Goal: Find specific page/section: Find specific page/section

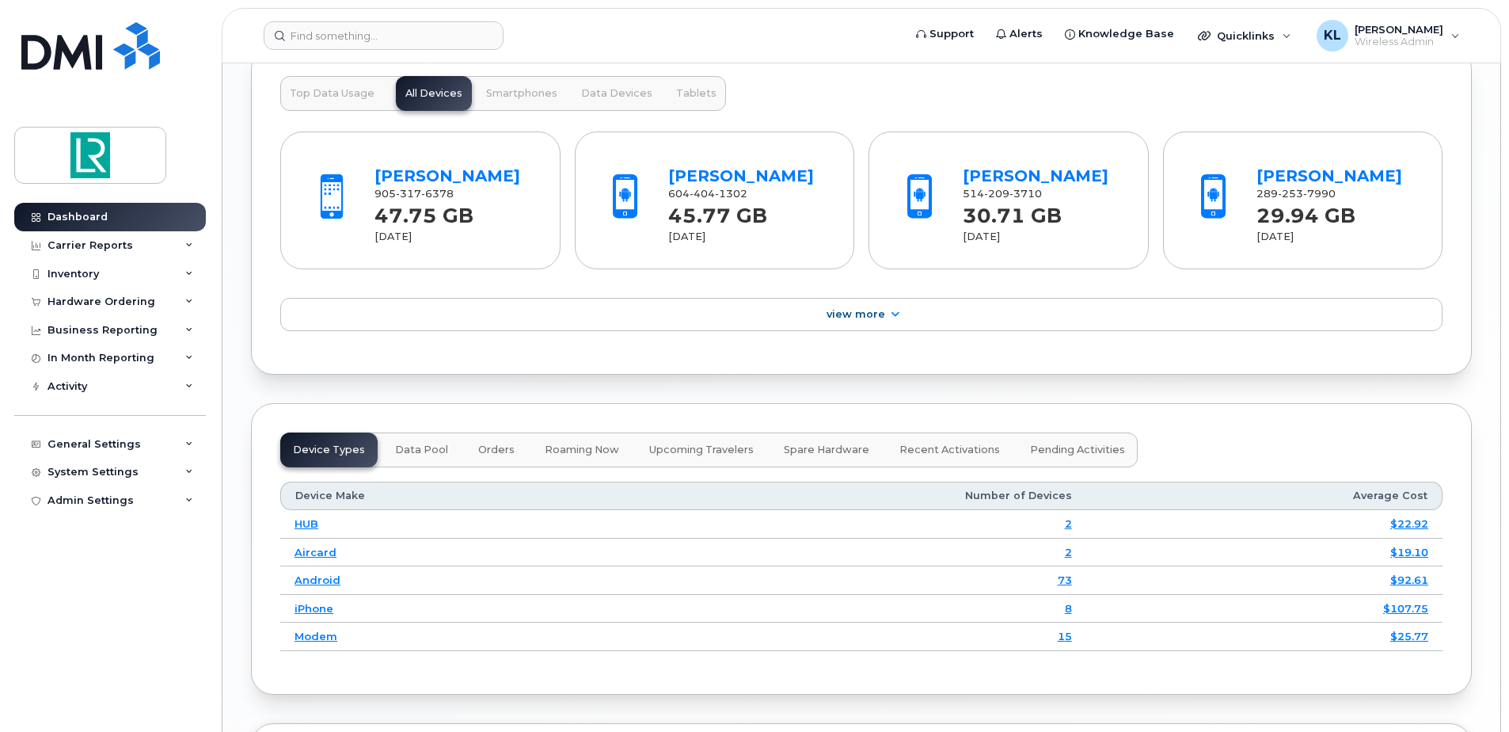
scroll to position [1663, 0]
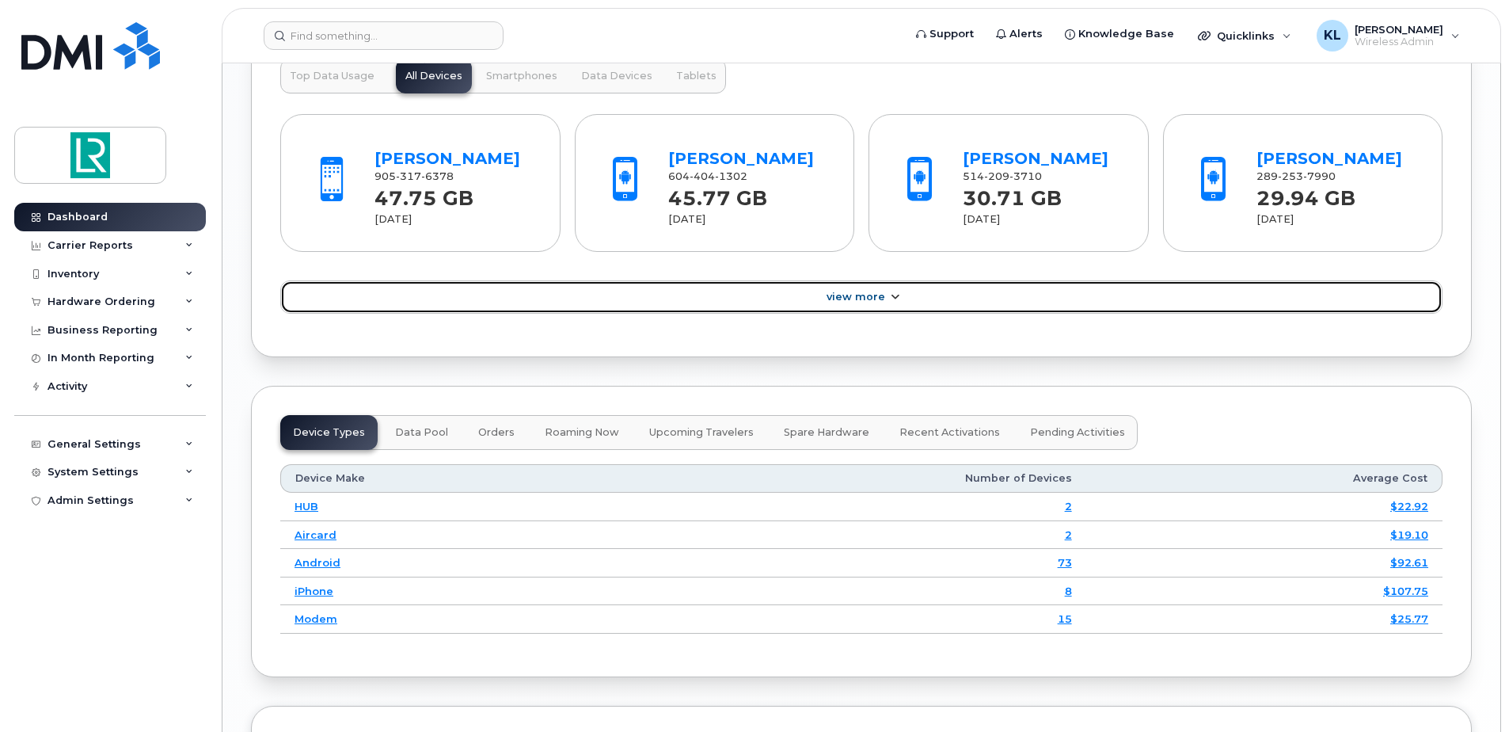
click at [900, 291] on link "View More" at bounding box center [861, 296] width 1162 height 33
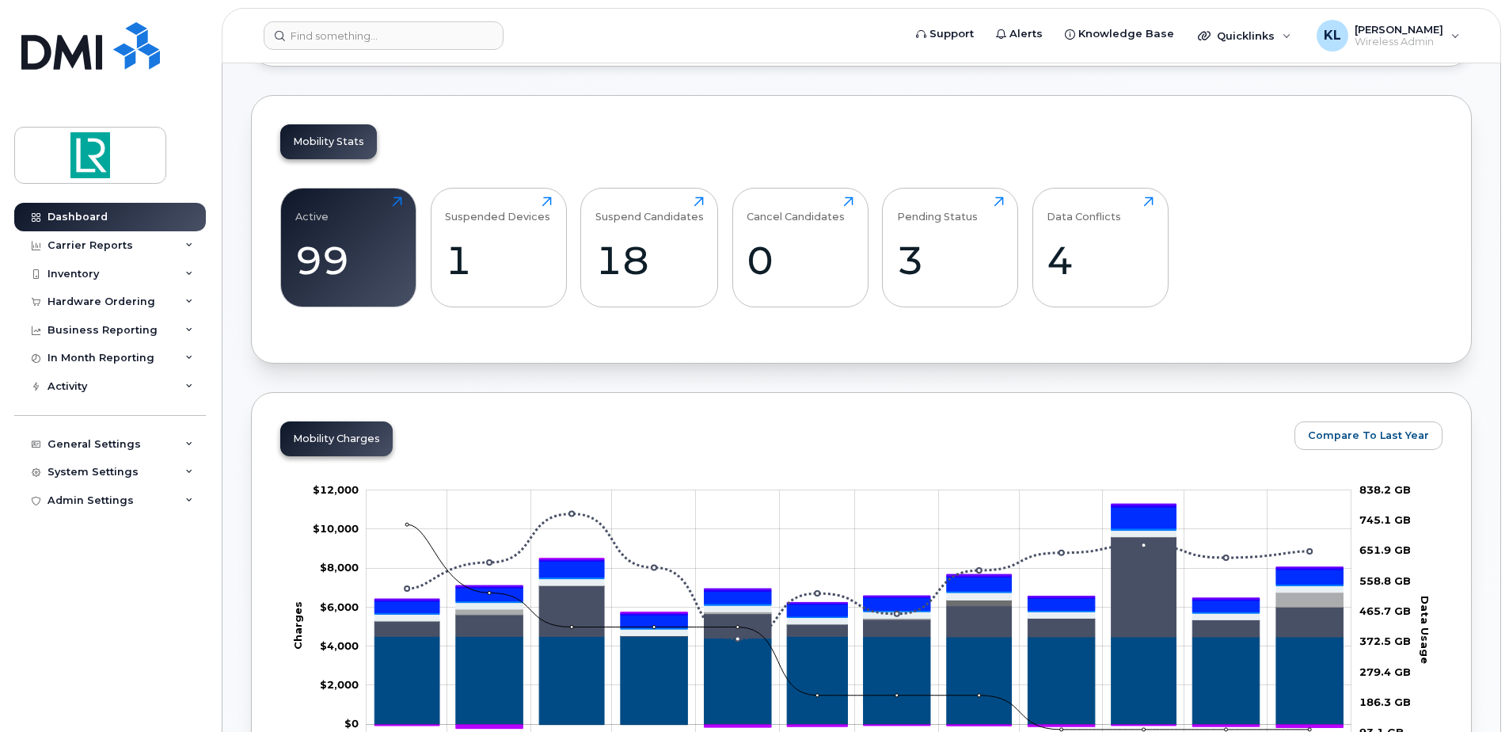
scroll to position [238, 0]
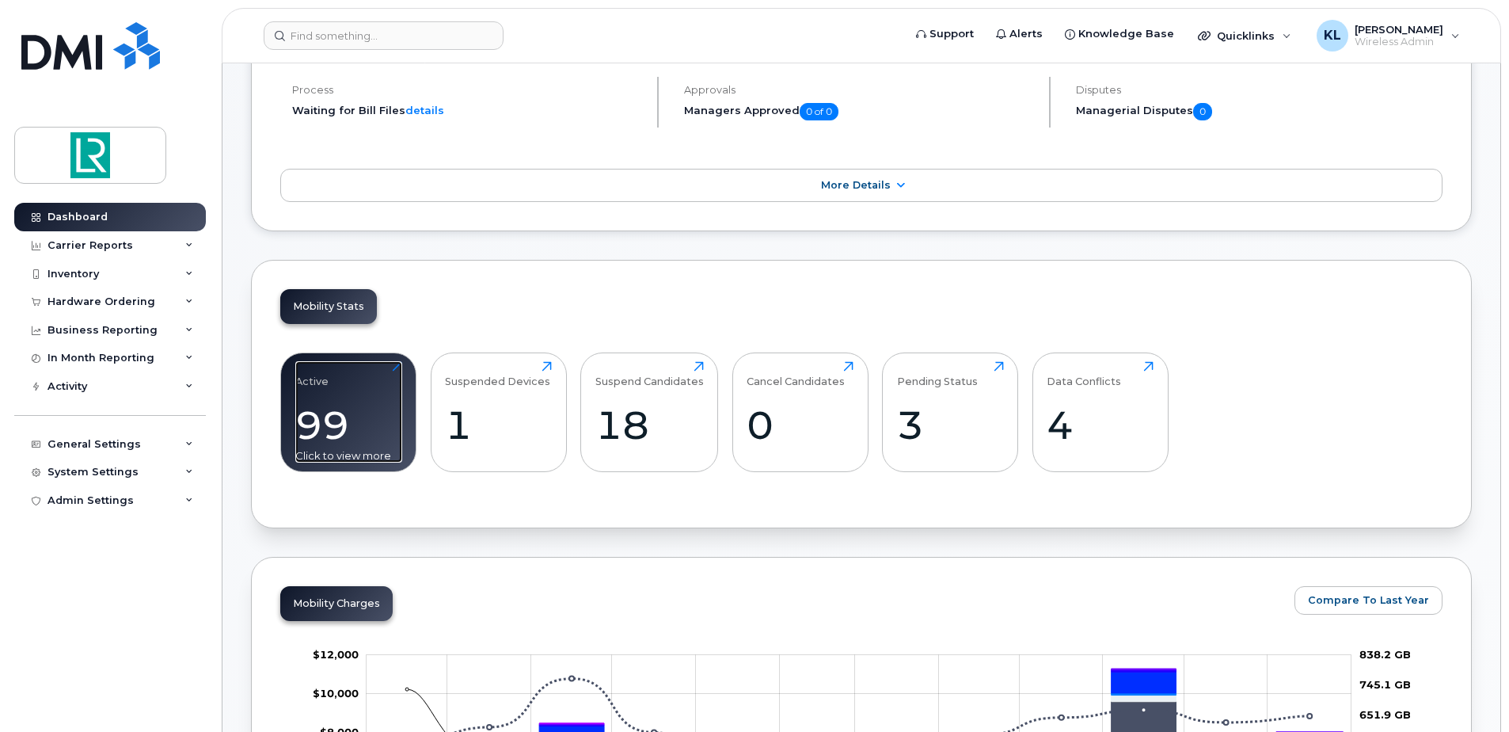
click at [394, 395] on div "Active 99 Click to view more" at bounding box center [348, 411] width 107 height 101
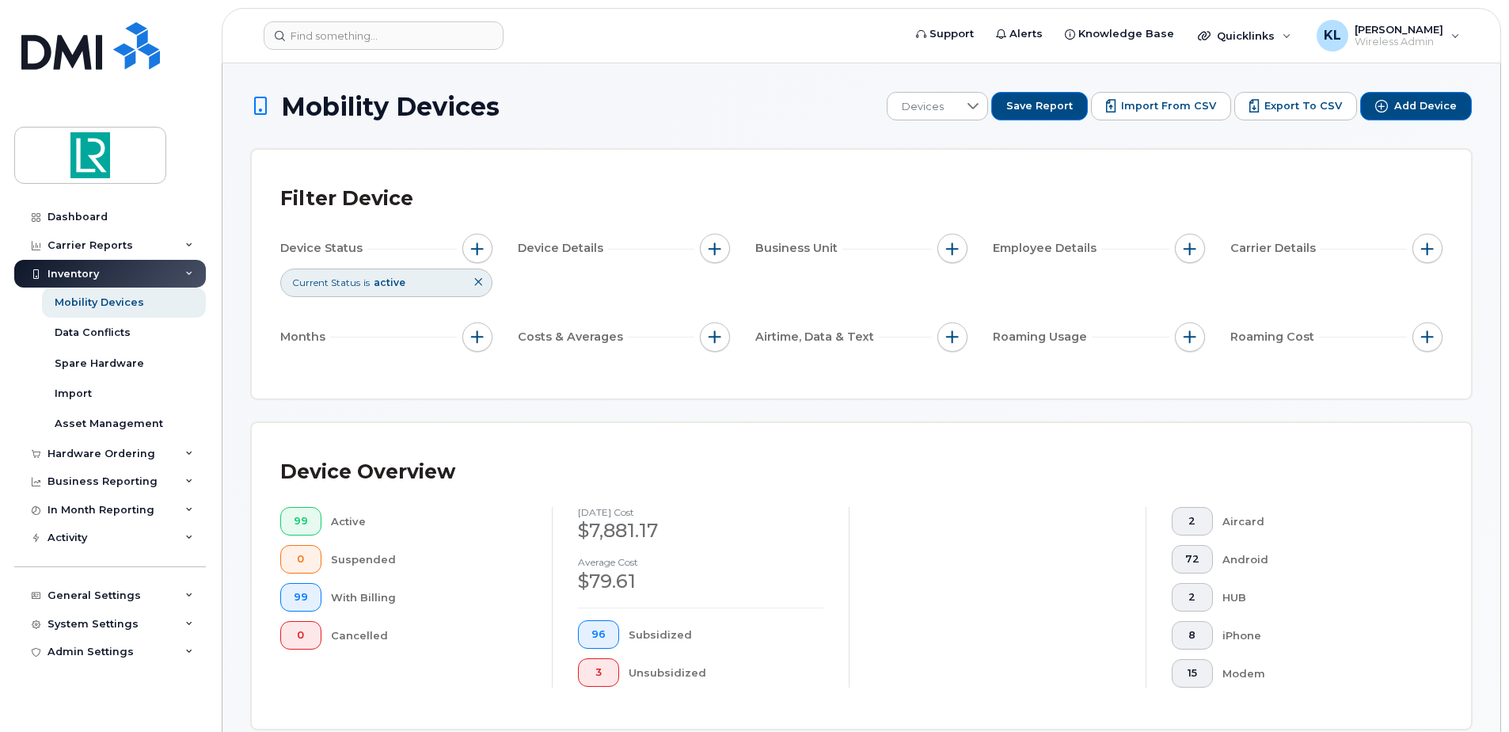
click at [577, 53] on header "Support Alerts Knowledge Base Quicklinks Suspend / Cancel Device Change SIM Car…" at bounding box center [862, 35] width 1280 height 55
